Goal: Information Seeking & Learning: Find contact information

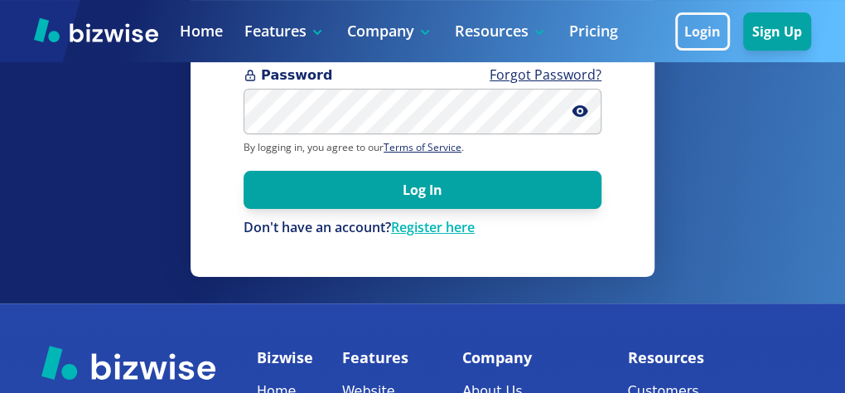
scroll to position [174, 0]
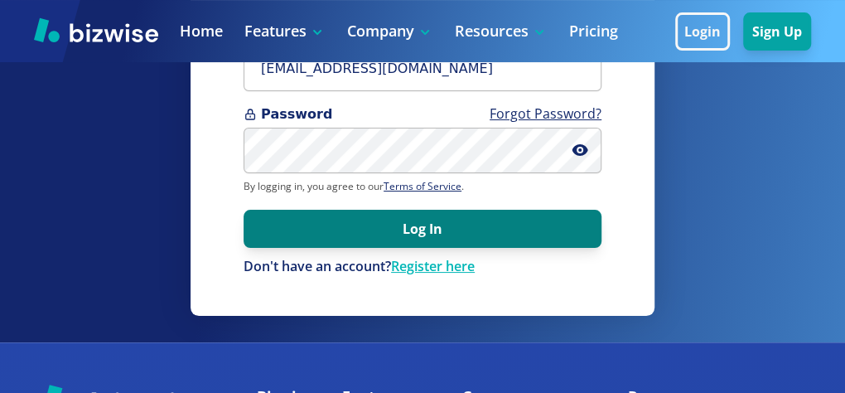
click at [461, 237] on button "Log In" at bounding box center [423, 229] width 358 height 38
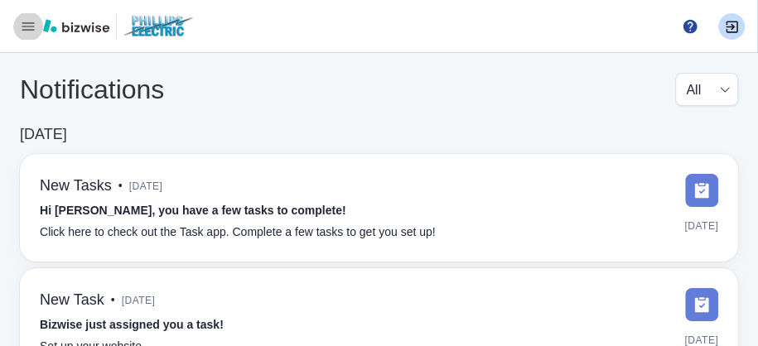
click at [28, 22] on icon "button" at bounding box center [28, 26] width 17 height 17
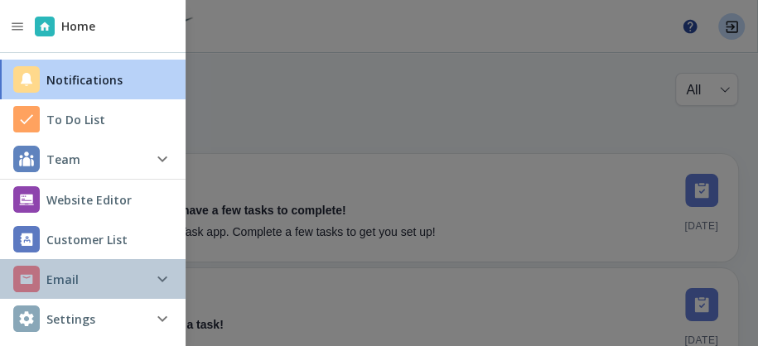
click at [65, 275] on h4 "Email" at bounding box center [62, 279] width 32 height 17
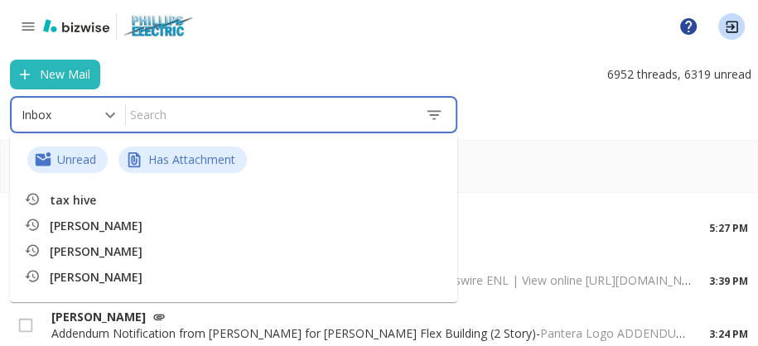
click at [159, 116] on input "text" at bounding box center [269, 114] width 286 height 29
click at [99, 196] on p "tax hive" at bounding box center [166, 200] width 232 height 17
type input "tax hive"
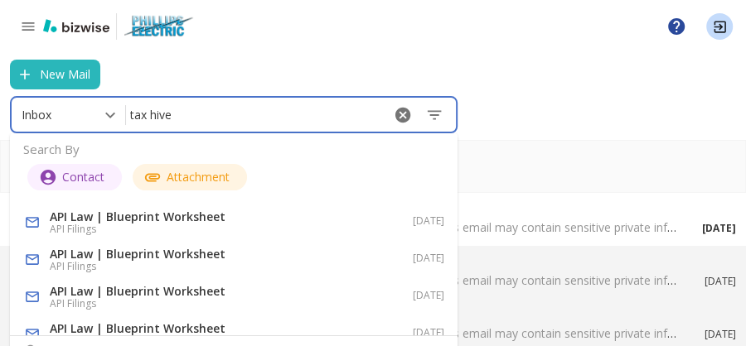
click at [115, 215] on p "API Law | Blueprint Worksheet" at bounding box center [166, 217] width 232 height 17
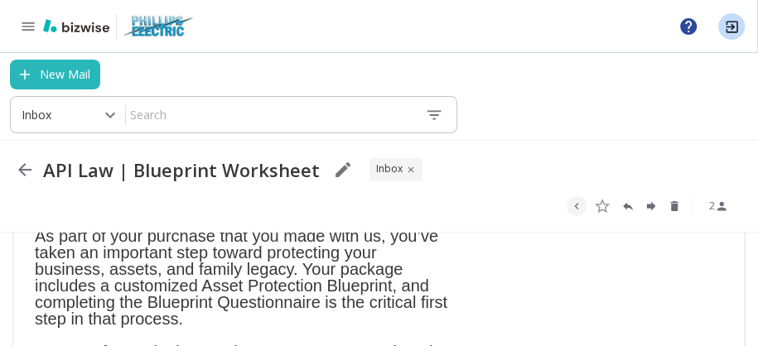
scroll to position [179, 0]
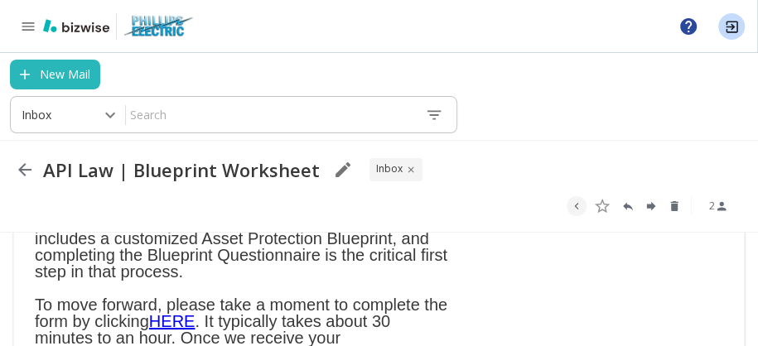
click at [181, 323] on link "HERE" at bounding box center [172, 321] width 46 height 18
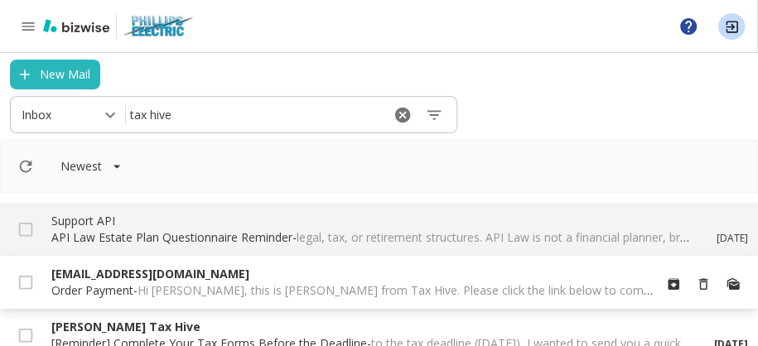
scroll to position [716, 0]
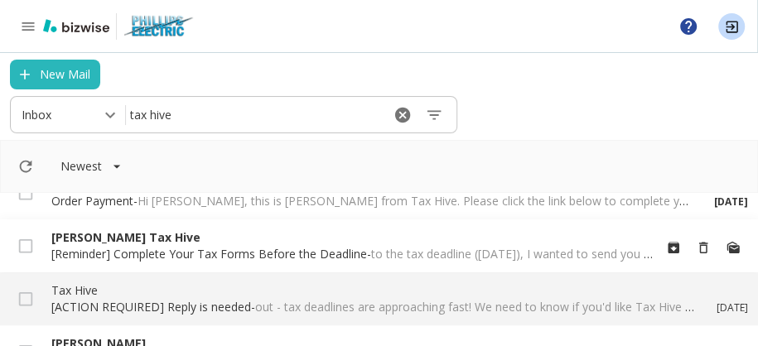
click at [115, 236] on p "[PERSON_NAME] Tax Hive" at bounding box center [354, 237] width 607 height 17
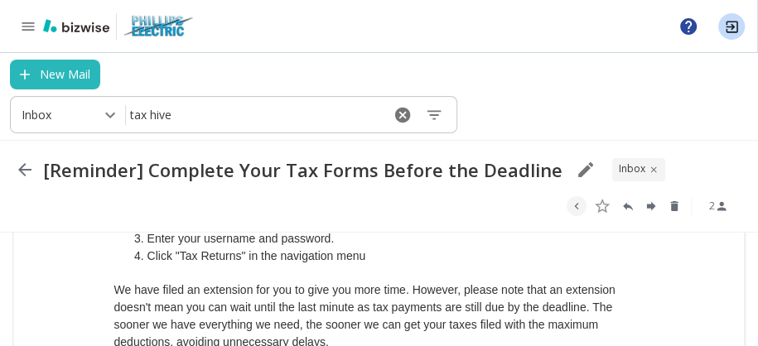
scroll to position [179, 0]
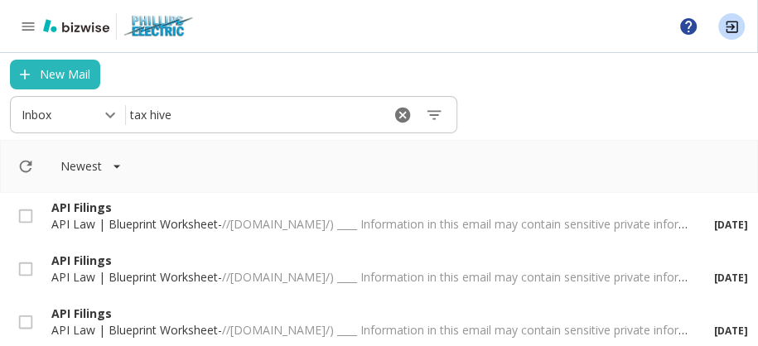
scroll to position [358, 0]
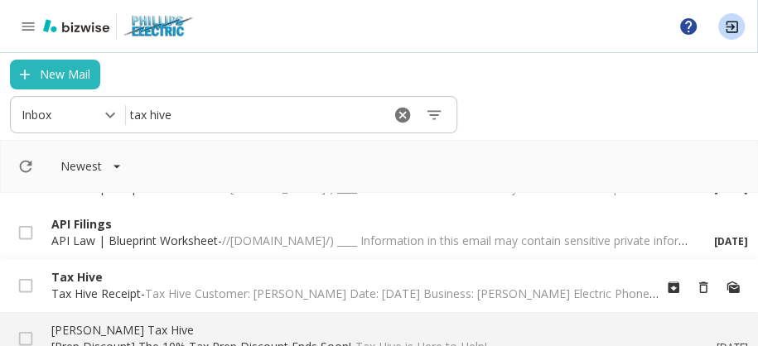
click at [152, 290] on span "Tax Hive Customer: [PERSON_NAME] Date: [DATE] Business: [PERSON_NAME] Electric …" at bounding box center [508, 294] width 726 height 16
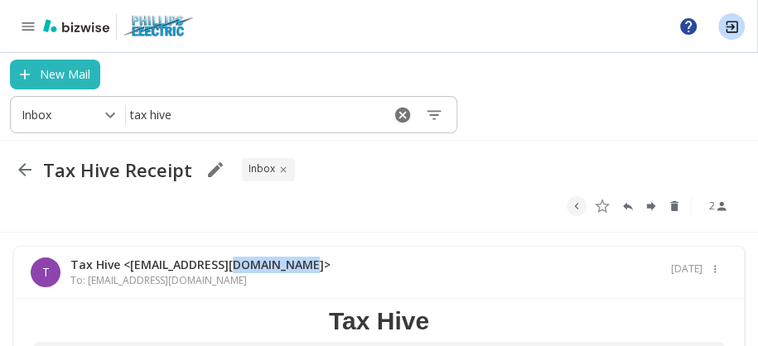
drag, startPoint x: 302, startPoint y: 270, endPoint x: 228, endPoint y: 267, distance: 73.8
click at [228, 267] on p "Tax Hive <[EMAIL_ADDRESS][DOMAIN_NAME]>" at bounding box center [200, 265] width 260 height 17
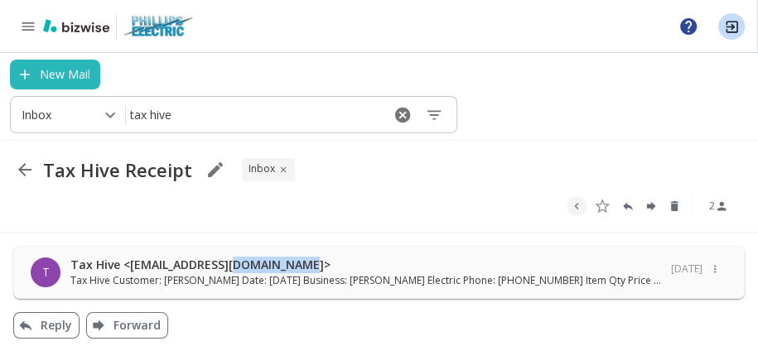
drag, startPoint x: 229, startPoint y: 268, endPoint x: 295, endPoint y: 272, distance: 65.5
click at [295, 272] on p "Tax Hive <[EMAIL_ADDRESS][DOMAIN_NAME]>" at bounding box center [365, 265] width 591 height 17
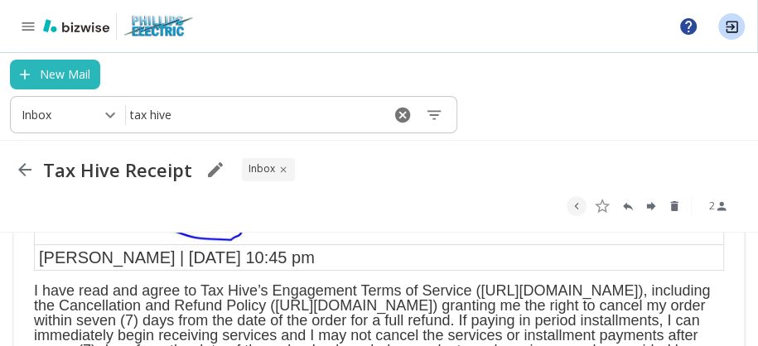
scroll to position [716, 0]
